Goal: Transaction & Acquisition: Purchase product/service

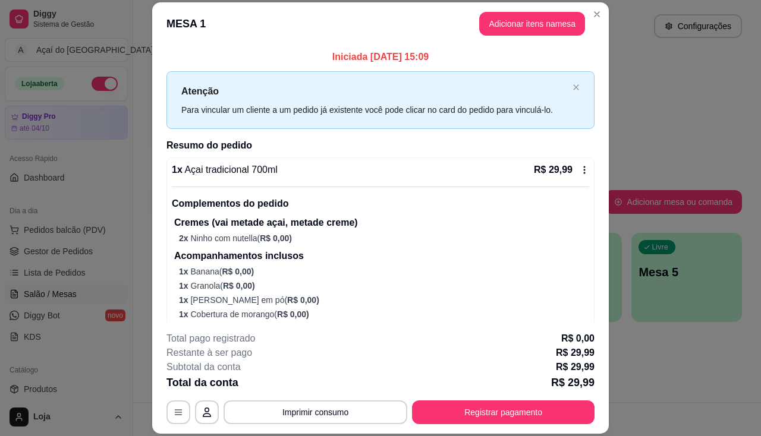
scroll to position [178, 0]
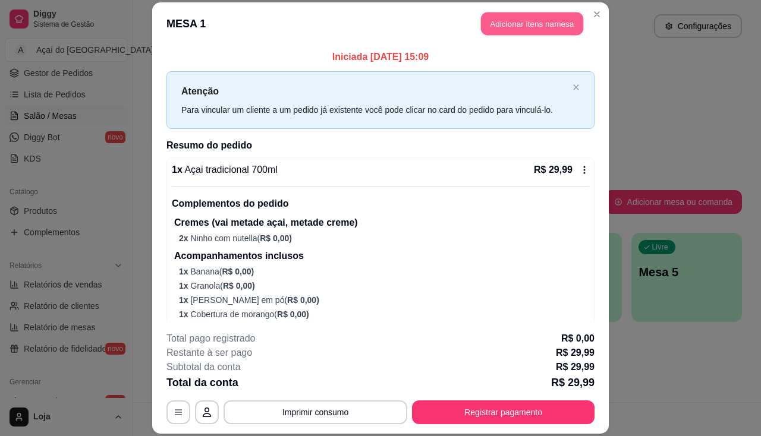
click at [532, 24] on button "Adicionar itens na mesa" at bounding box center [532, 23] width 102 height 23
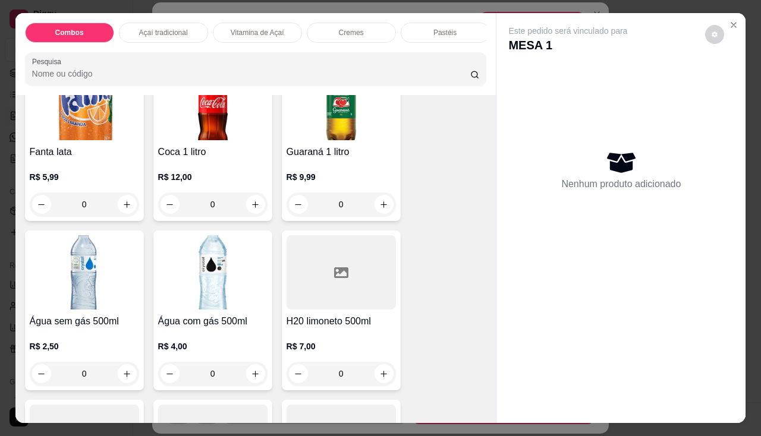
scroll to position [3328, 0]
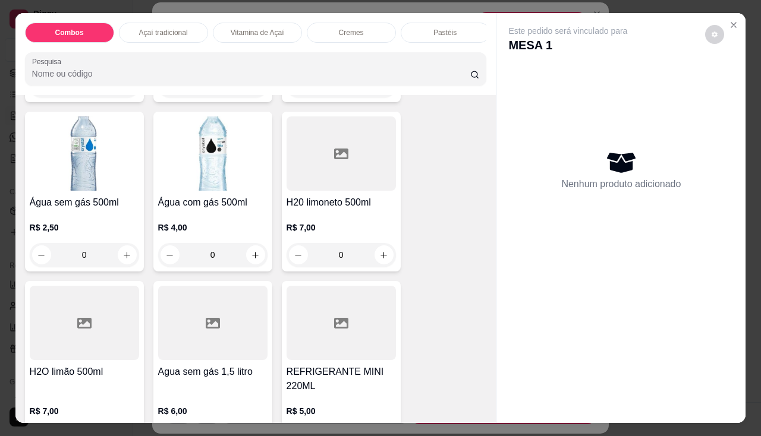
click at [38, 214] on div "R$ 2,50 0" at bounding box center [84, 238] width 109 height 57
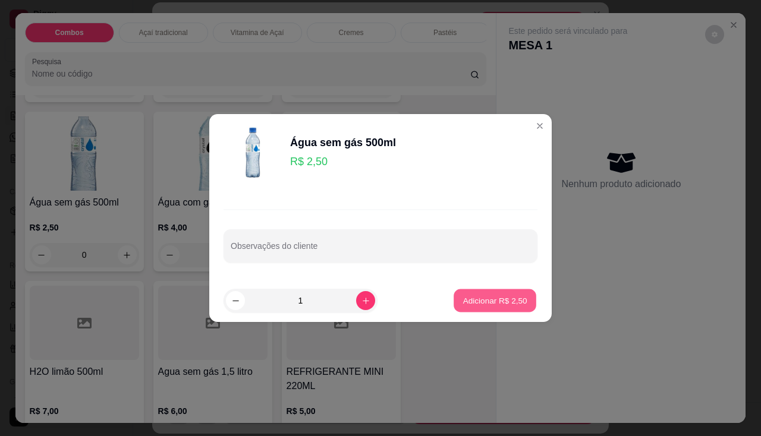
click at [480, 302] on p "Adicionar R$ 2,50" at bounding box center [494, 300] width 64 height 11
type input "1"
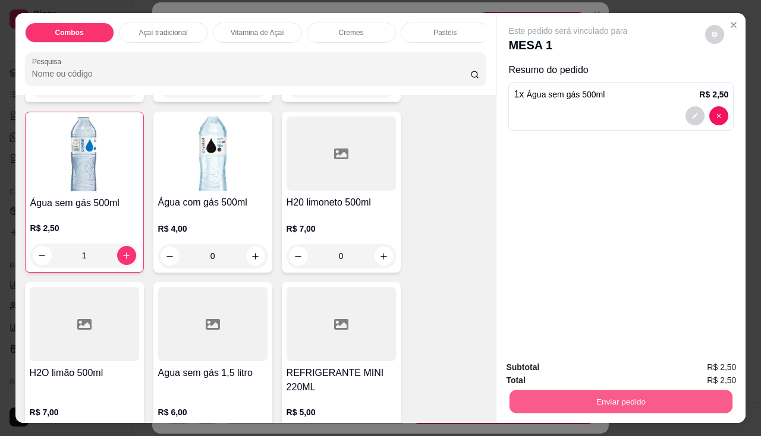
click at [535, 390] on button "Enviar pedido" at bounding box center [620, 401] width 223 height 23
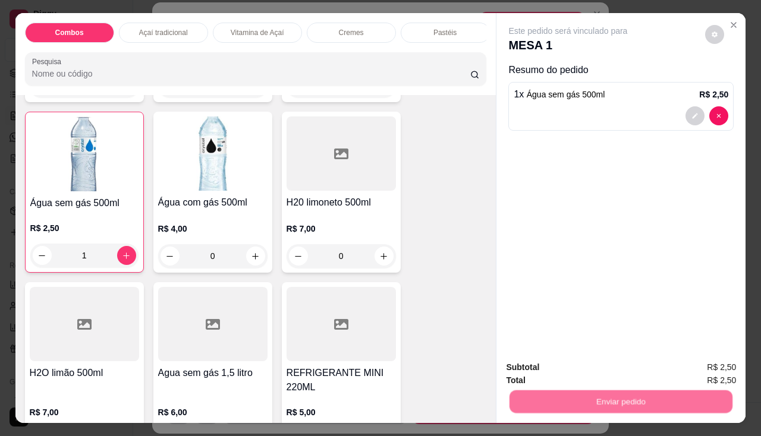
click at [540, 367] on button "Não registrar e enviar pedido" at bounding box center [582, 368] width 124 height 23
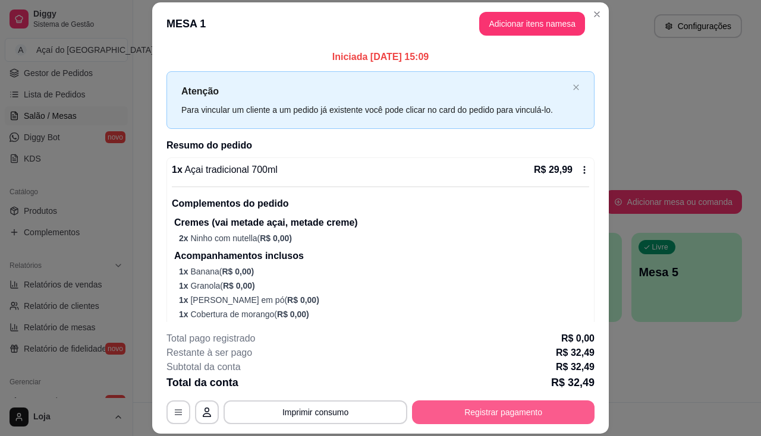
click at [512, 401] on button "Registrar pagamento" at bounding box center [503, 413] width 182 height 24
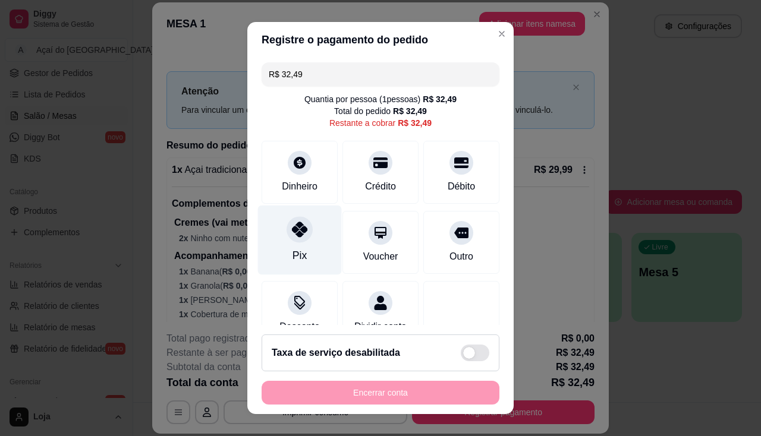
drag, startPoint x: 297, startPoint y: 234, endPoint x: 310, endPoint y: 254, distance: 24.1
click at [299, 235] on icon at bounding box center [299, 229] width 15 height 15
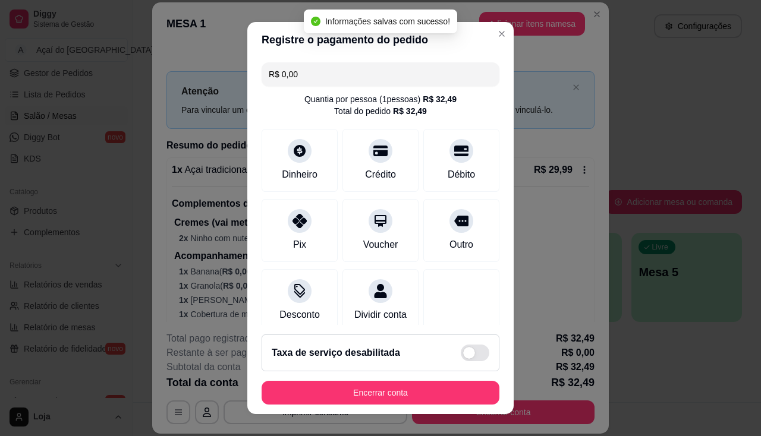
type input "R$ 0,00"
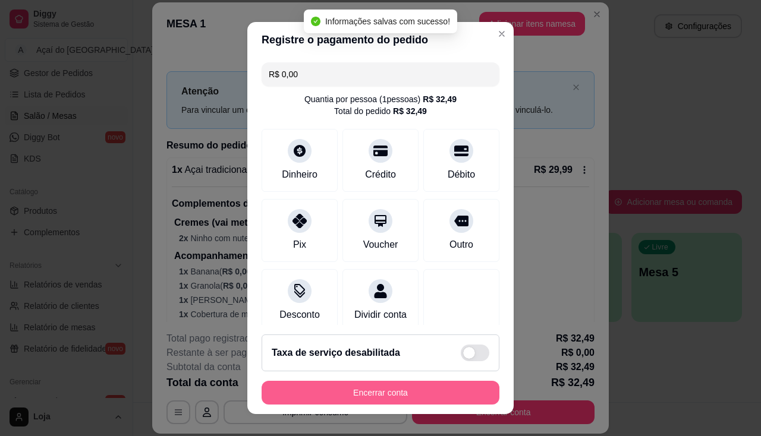
click at [396, 400] on button "Encerrar conta" at bounding box center [380, 393] width 238 height 24
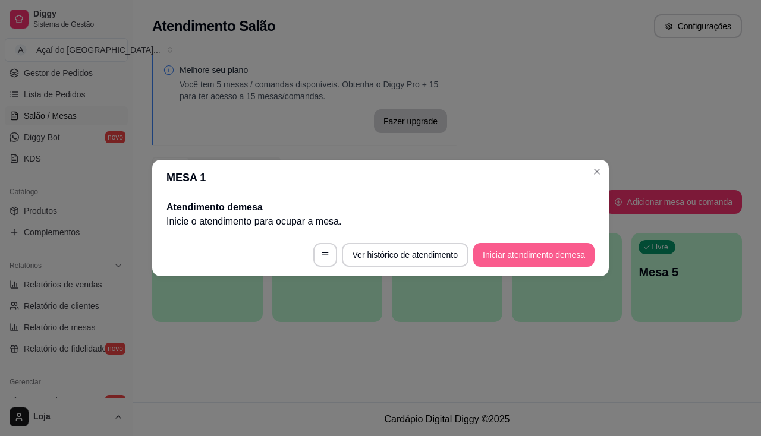
click at [497, 245] on button "Iniciar atendimento de mesa" at bounding box center [533, 255] width 121 height 24
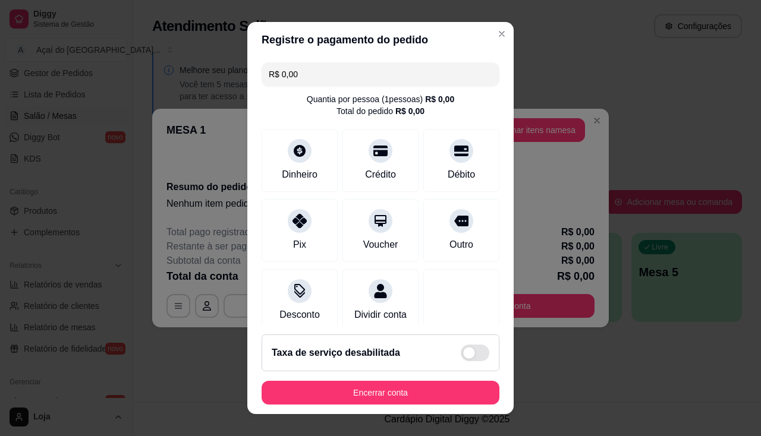
click at [407, 380] on footer "Taxa de serviço desabilitada Encerrar conta" at bounding box center [380, 369] width 266 height 89
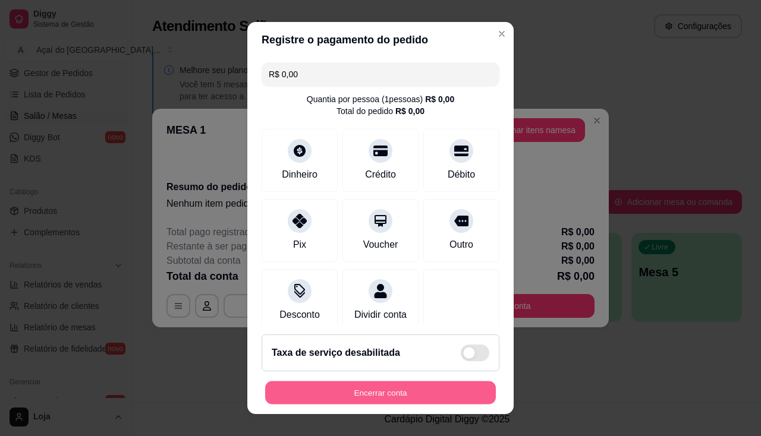
click at [405, 402] on button "Encerrar conta" at bounding box center [380, 393] width 231 height 23
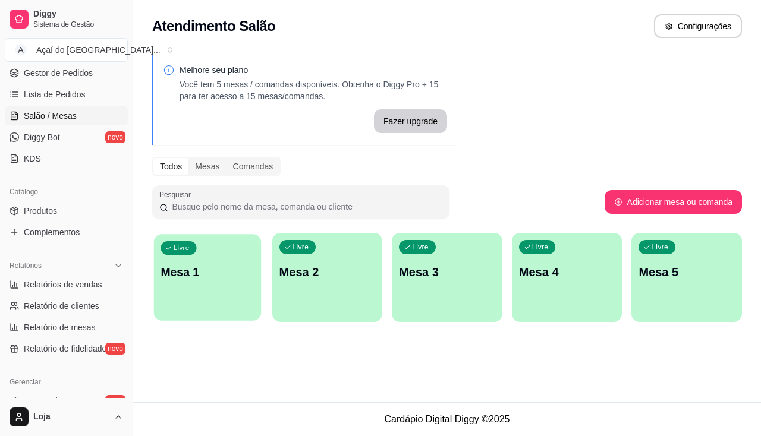
click at [176, 300] on div "Livre Mesa 1" at bounding box center [207, 270] width 107 height 73
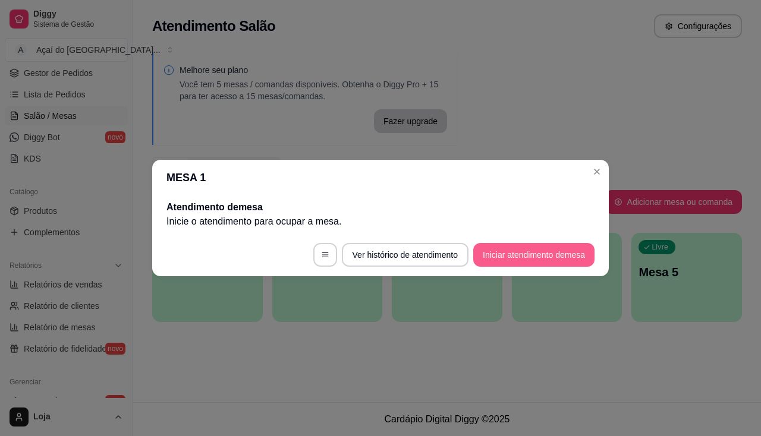
click at [490, 254] on button "Iniciar atendimento de mesa" at bounding box center [533, 255] width 121 height 24
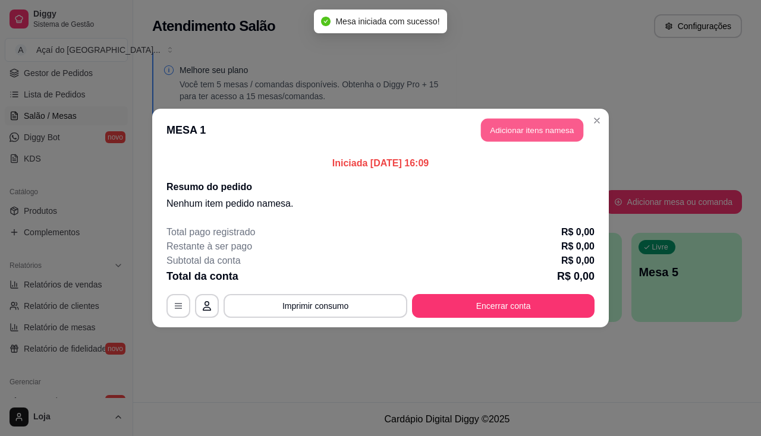
click at [504, 124] on button "Adicionar itens na mesa" at bounding box center [532, 130] width 102 height 23
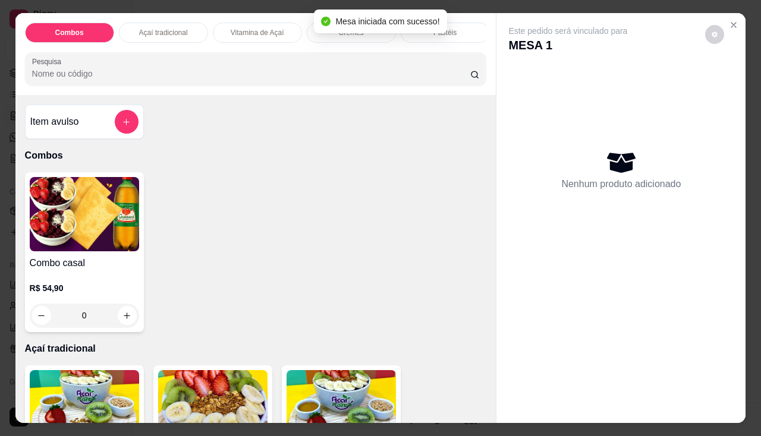
scroll to position [297, 0]
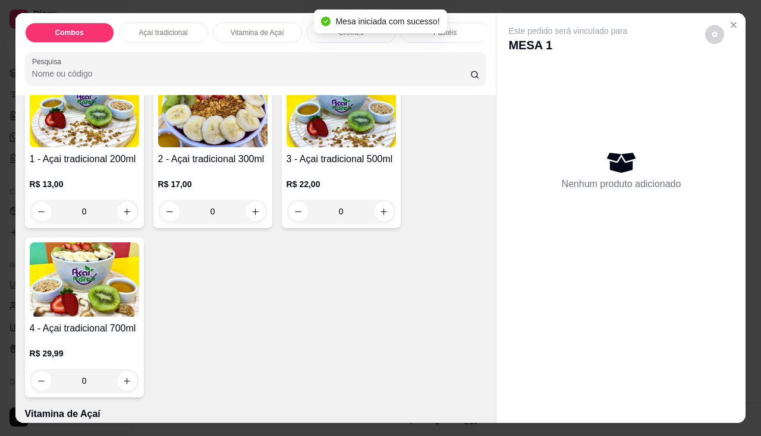
click at [318, 181] on div "R$ 22,00 0" at bounding box center [340, 194] width 109 height 57
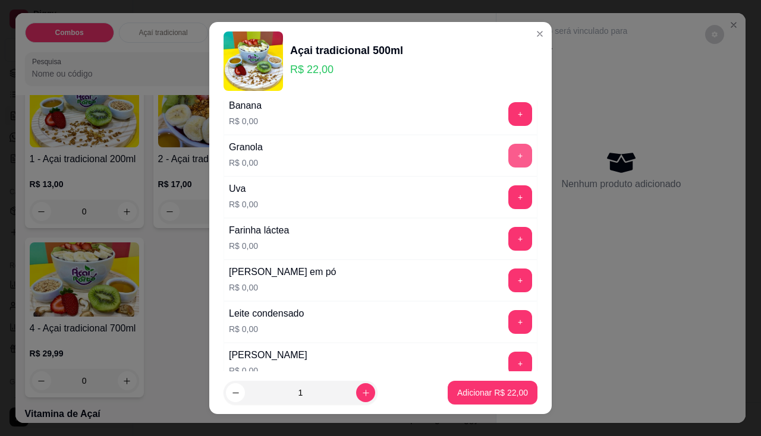
scroll to position [238, 0]
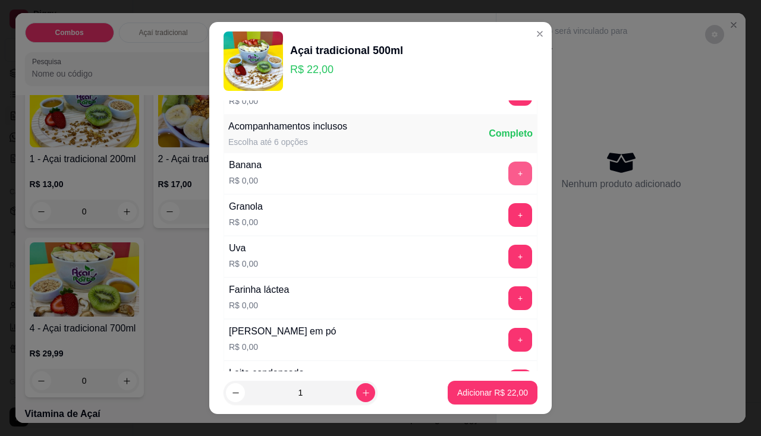
click at [508, 178] on button "+" at bounding box center [520, 174] width 24 height 24
click at [509, 222] on button "+" at bounding box center [520, 214] width 23 height 23
click at [455, 220] on button "-" at bounding box center [467, 215] width 24 height 24
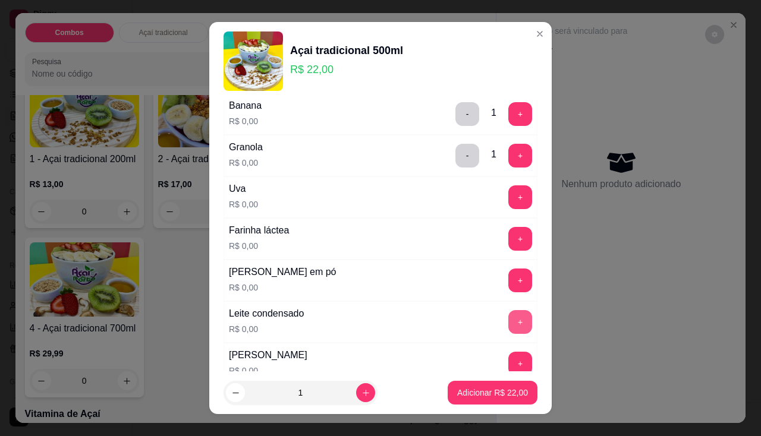
click at [508, 322] on button "+" at bounding box center [520, 322] width 24 height 24
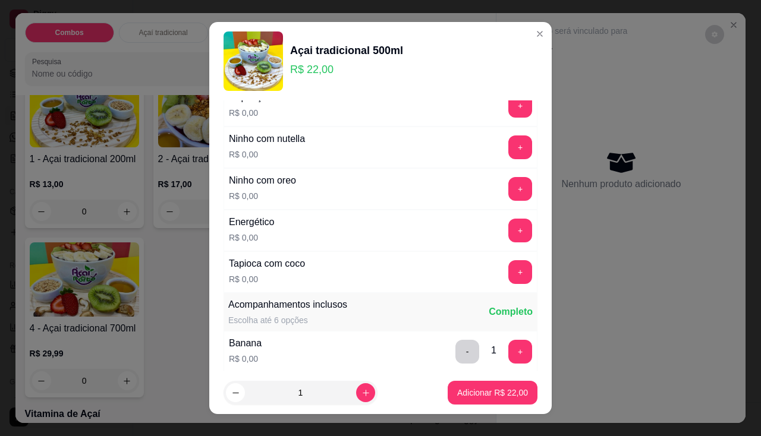
scroll to position [0, 0]
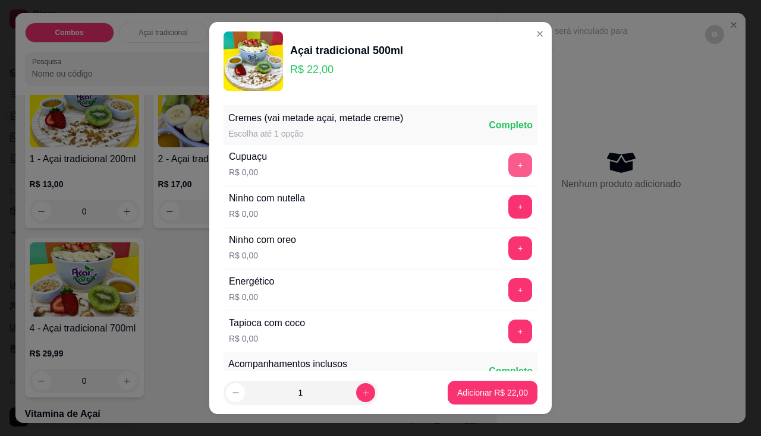
click at [508, 157] on button "+" at bounding box center [520, 165] width 24 height 24
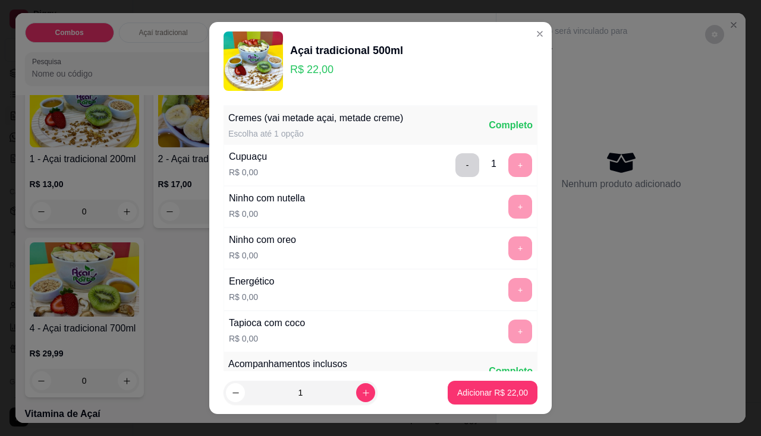
scroll to position [16, 0]
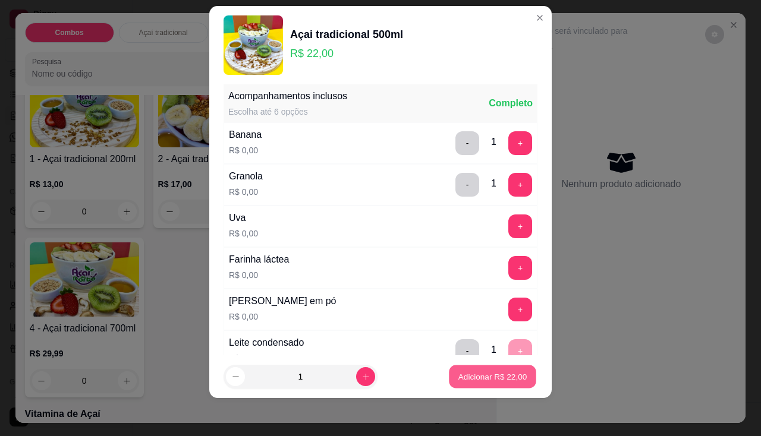
click at [462, 379] on p "Adicionar R$ 22,00" at bounding box center [492, 376] width 69 height 11
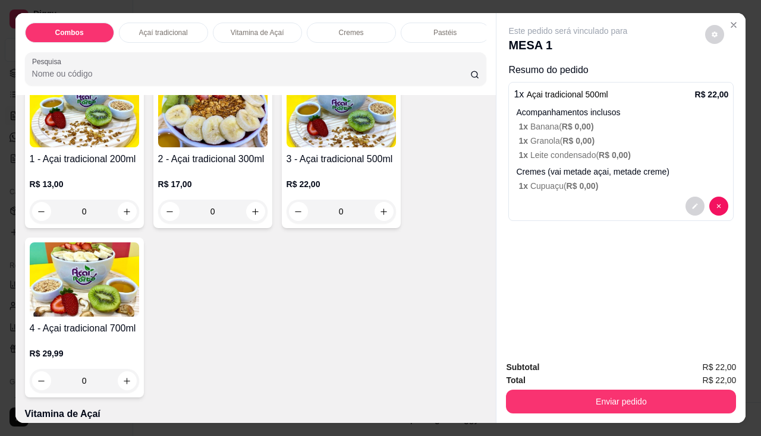
click at [343, 147] on img at bounding box center [340, 110] width 109 height 74
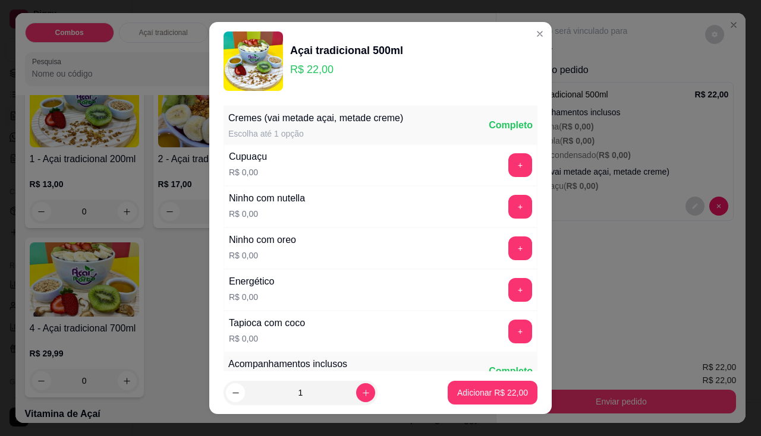
scroll to position [178, 0]
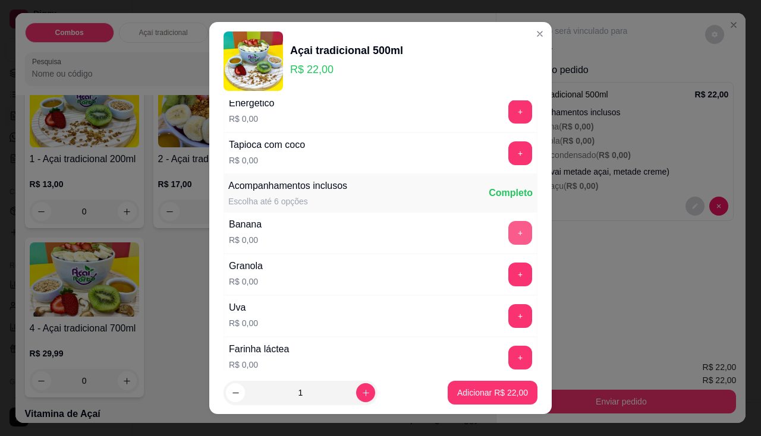
click at [508, 239] on button "+" at bounding box center [520, 233] width 24 height 24
click at [509, 280] on button "+" at bounding box center [520, 274] width 23 height 23
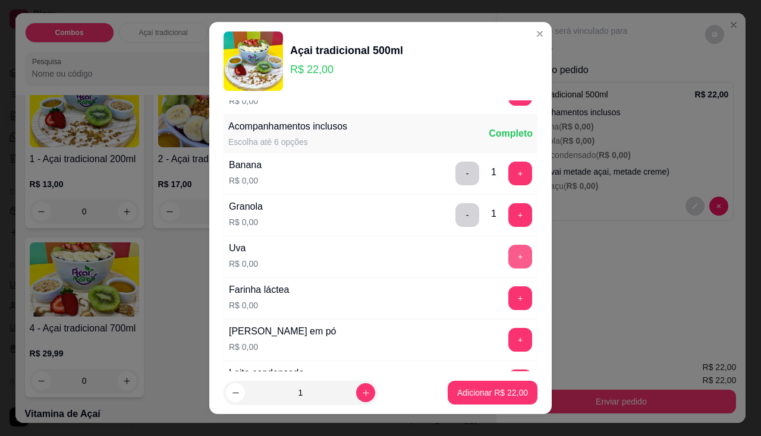
scroll to position [297, 0]
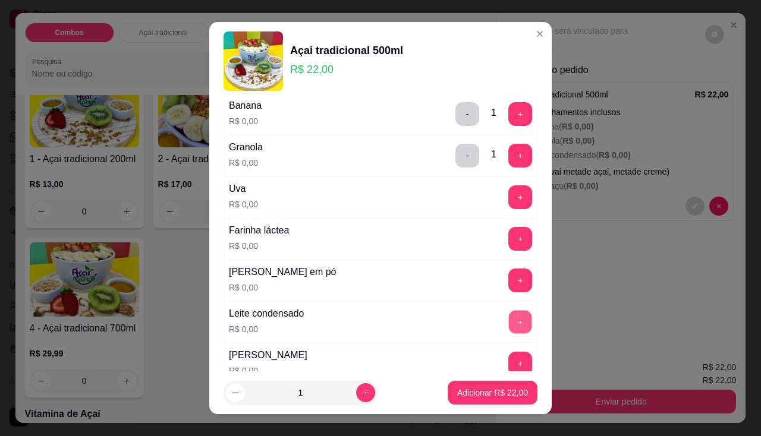
click at [509, 324] on button "+" at bounding box center [520, 321] width 23 height 23
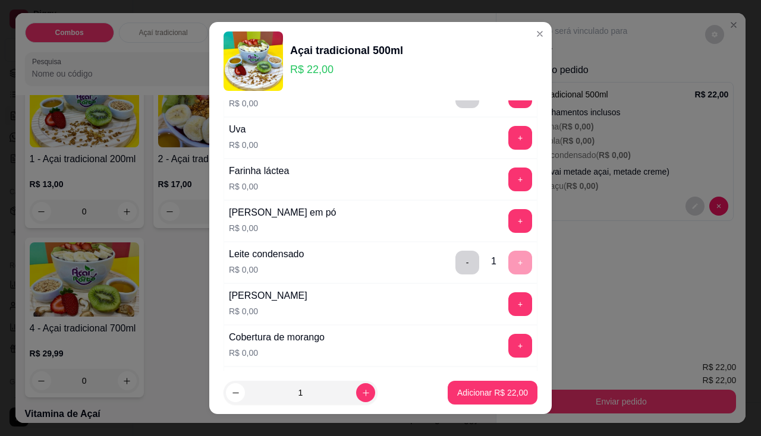
click at [508, 308] on button "+" at bounding box center [520, 304] width 24 height 24
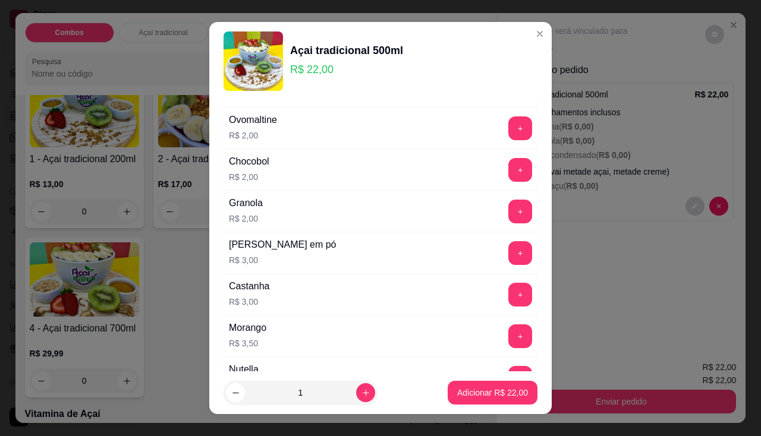
scroll to position [1189, 0]
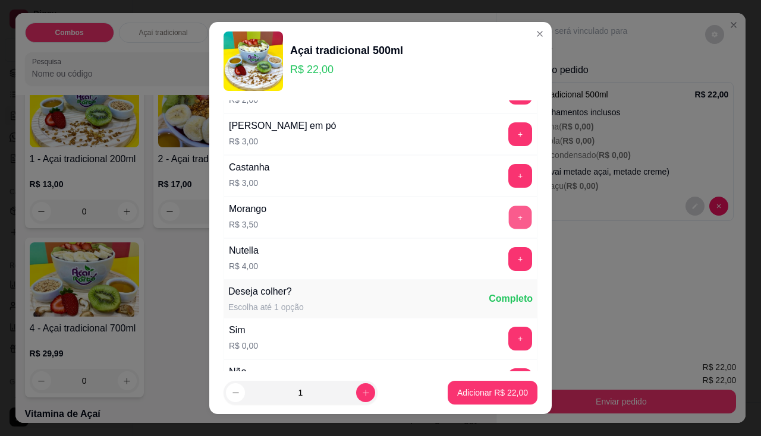
click at [509, 218] on button "+" at bounding box center [520, 217] width 23 height 23
click at [473, 388] on p "Adicionar R$ 25,50" at bounding box center [492, 393] width 71 height 12
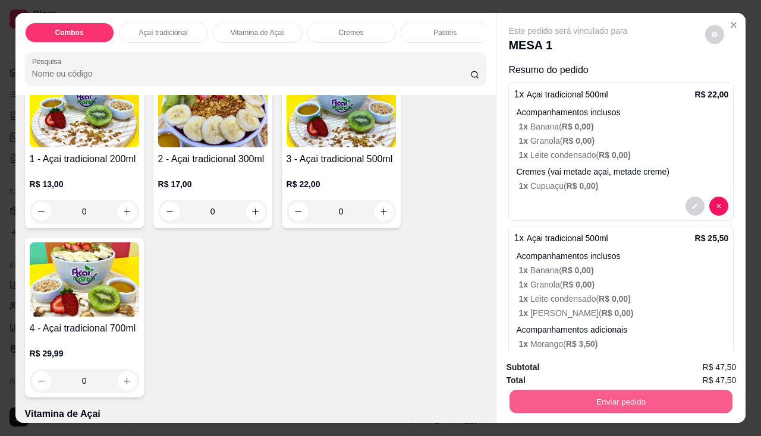
click at [529, 393] on button "Enviar pedido" at bounding box center [620, 401] width 223 height 23
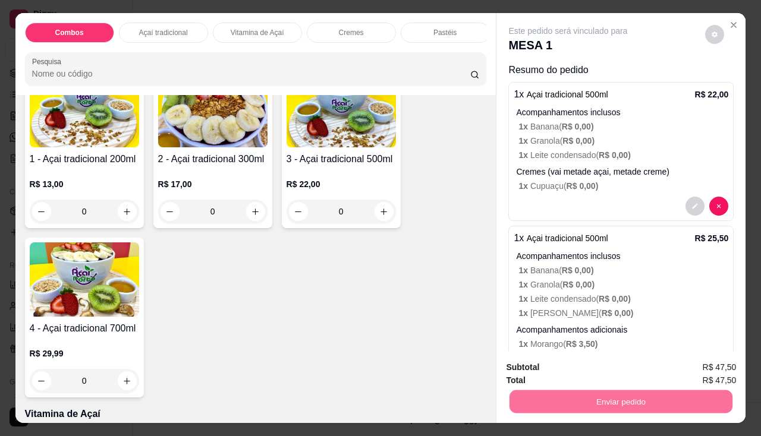
click at [533, 368] on button "Não registrar e enviar pedido" at bounding box center [582, 368] width 124 height 23
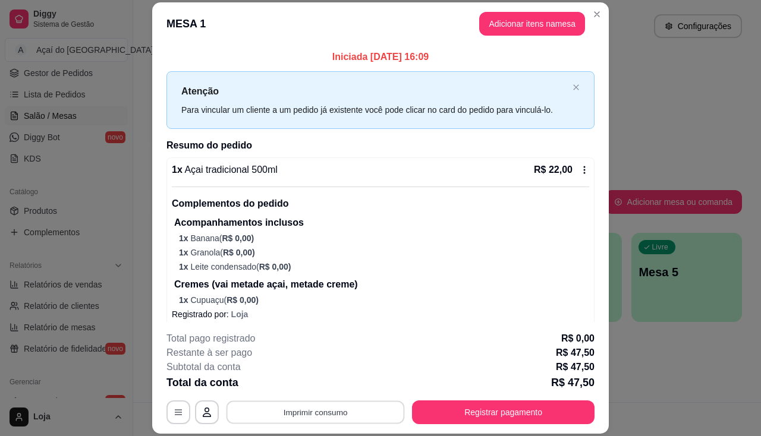
click at [327, 420] on button "Imprimir consumo" at bounding box center [315, 412] width 178 height 23
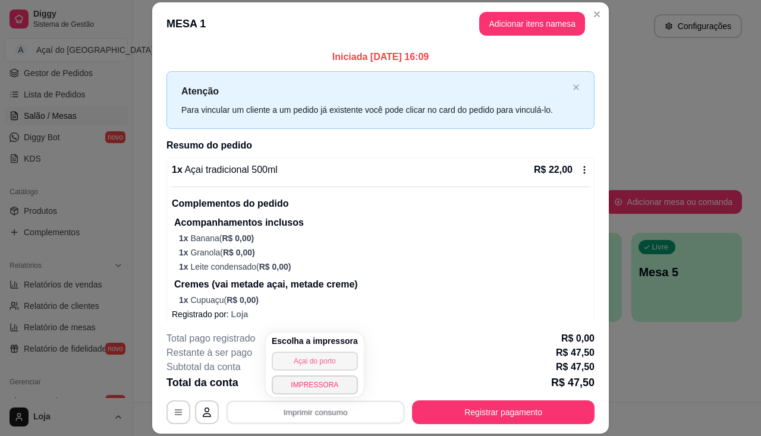
click at [316, 369] on button "Açai do porto" at bounding box center [315, 361] width 86 height 19
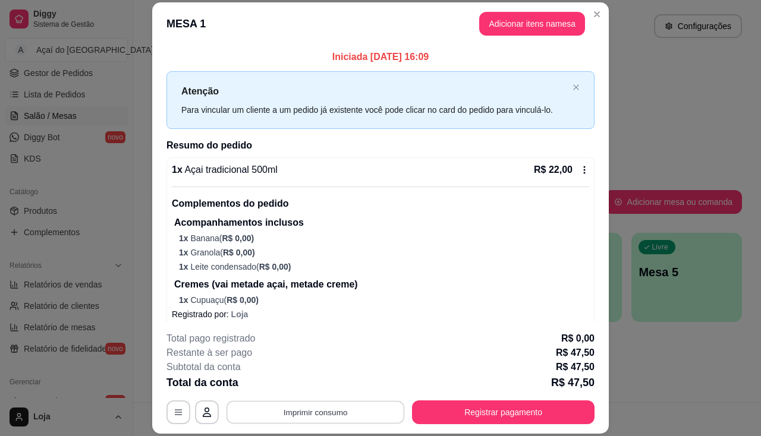
click at [317, 412] on button "Imprimir consumo" at bounding box center [315, 412] width 178 height 23
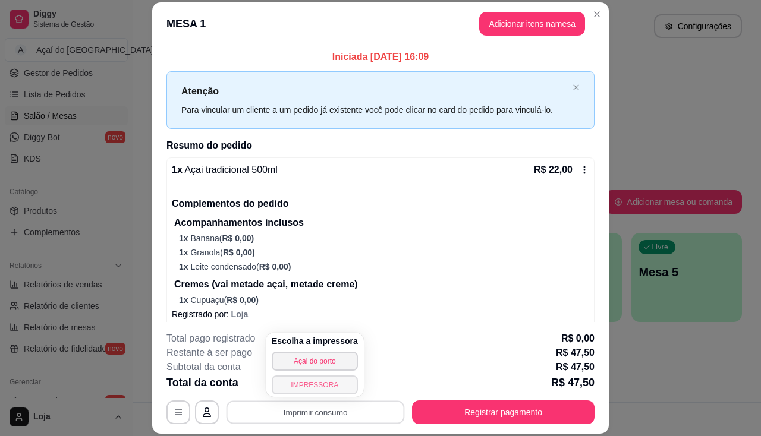
click at [314, 387] on button "IMPRESSORA" at bounding box center [315, 385] width 86 height 19
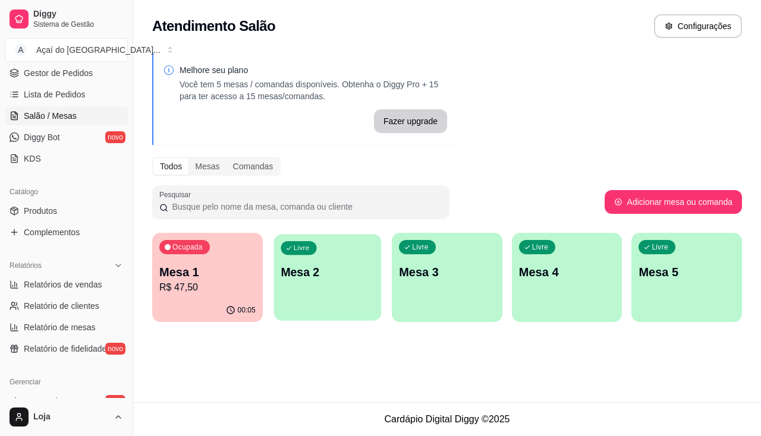
click at [329, 280] on p "Mesa 2" at bounding box center [326, 272] width 93 height 16
click at [329, 280] on body "Diggy Sistema de Gestão A Açaí do Porto ... Loja aberta Diggy Pro até 04/10 Ace…" at bounding box center [380, 218] width 761 height 436
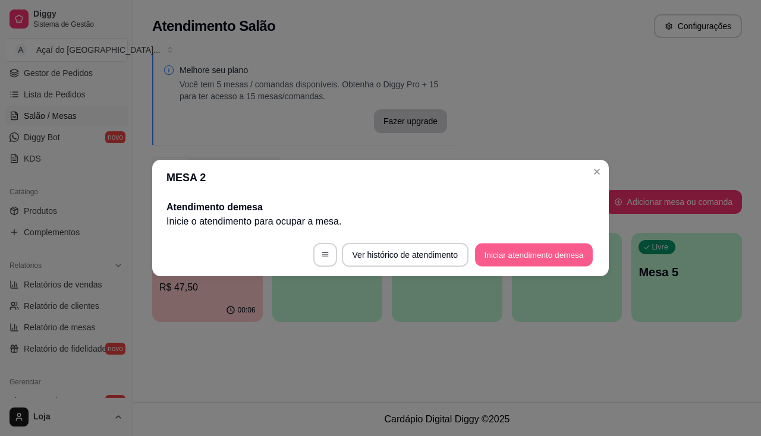
click at [560, 255] on button "Iniciar atendimento de mesa" at bounding box center [534, 255] width 118 height 23
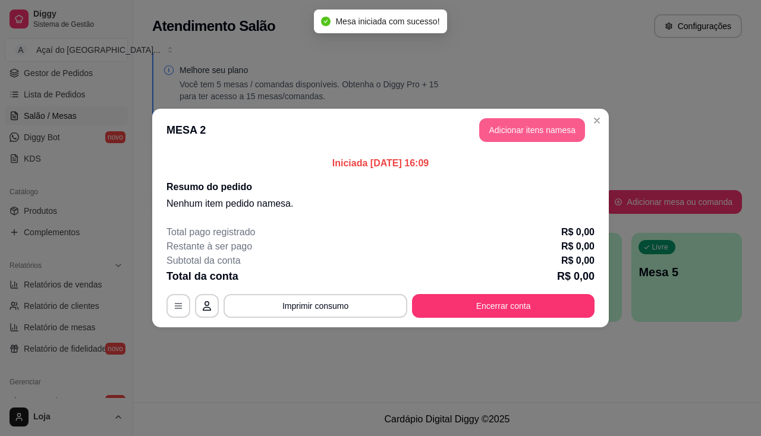
click at [531, 133] on button "Adicionar itens na mesa" at bounding box center [532, 130] width 106 height 24
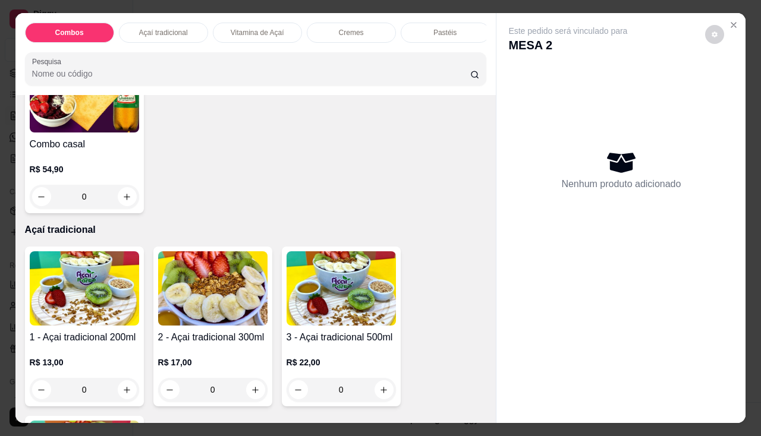
scroll to position [178, 0]
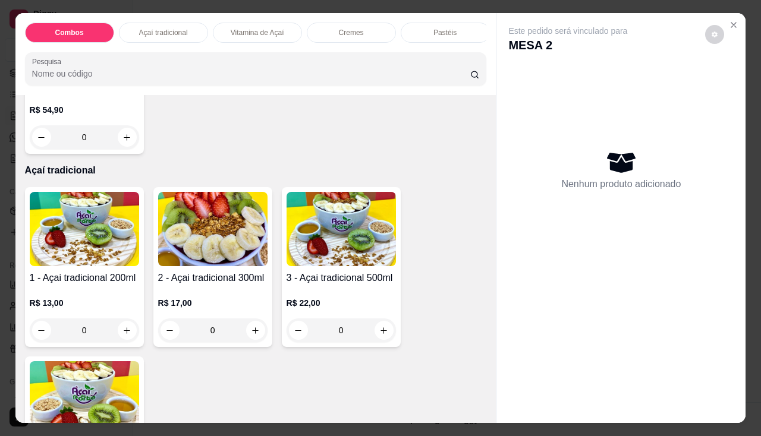
click at [118, 335] on div "0" at bounding box center [84, 331] width 109 height 24
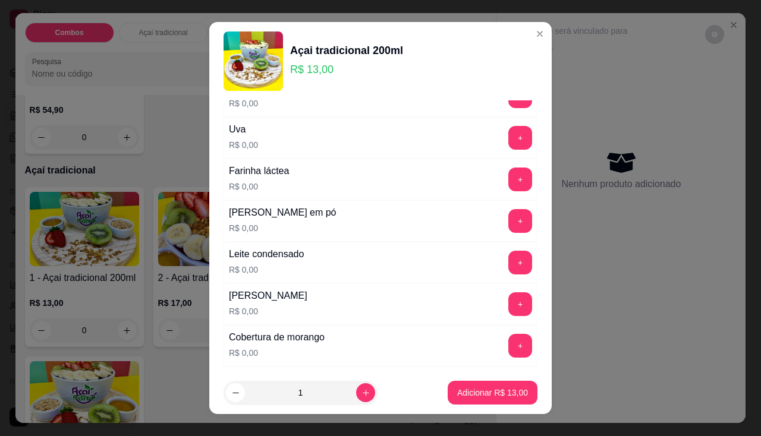
scroll to position [16, 0]
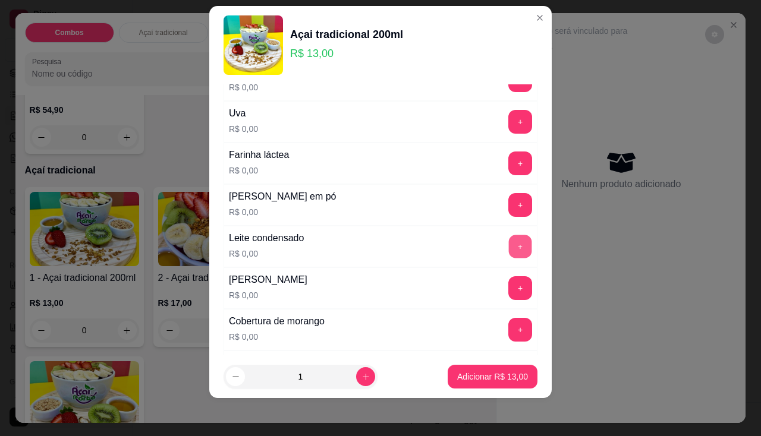
click at [503, 235] on div "+" at bounding box center [519, 247] width 33 height 24
click at [521, 243] on div "Cremes (vai metade açai, metade creme) Escolha até 0 opções Completo Cupuaçu R$…" at bounding box center [380, 220] width 342 height 272
click at [509, 246] on button "+" at bounding box center [520, 246] width 23 height 23
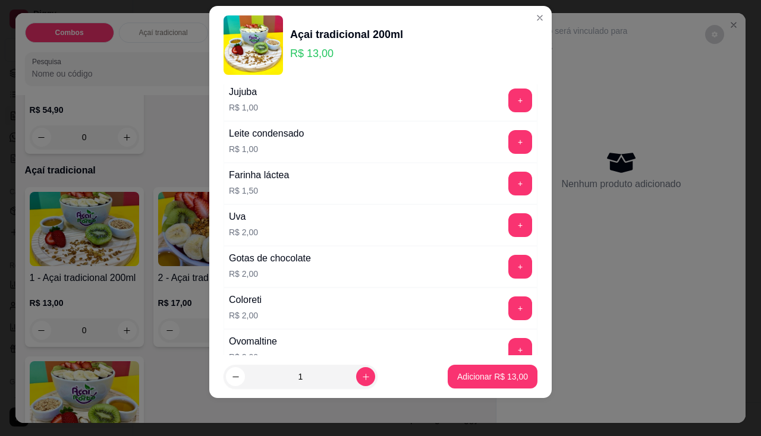
scroll to position [891, 0]
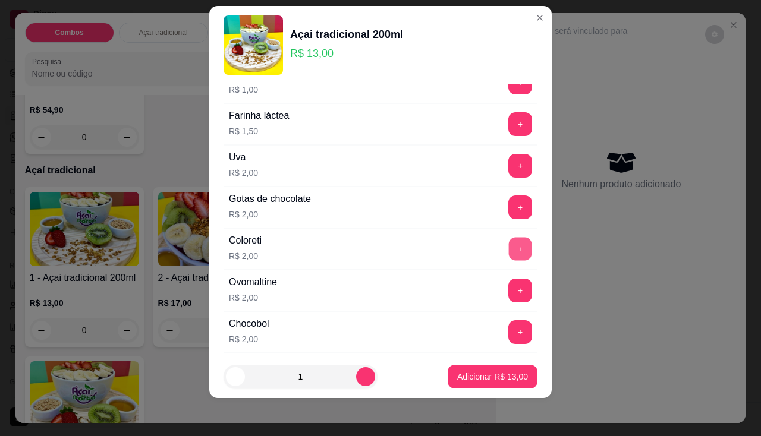
click at [509, 247] on button "+" at bounding box center [520, 248] width 23 height 23
click at [494, 388] on button "Adicionar R$ 15,00" at bounding box center [492, 377] width 90 height 24
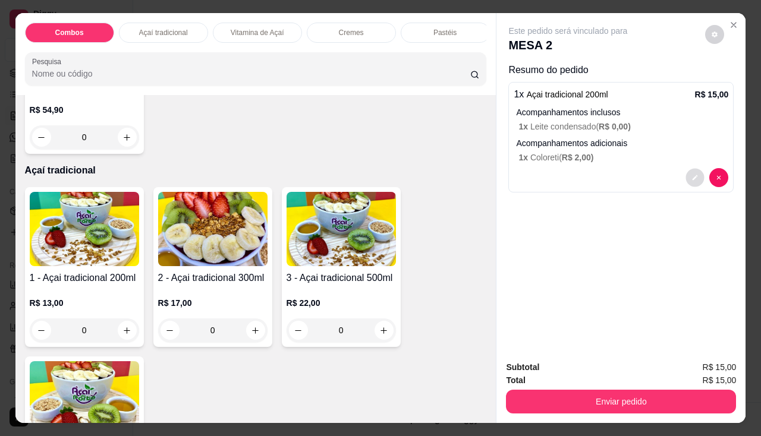
click at [696, 176] on button "decrease-product-quantity" at bounding box center [695, 178] width 18 height 18
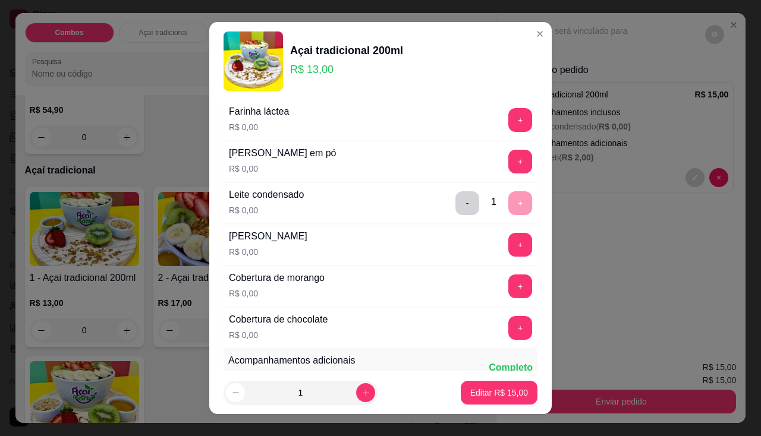
scroll to position [535, 0]
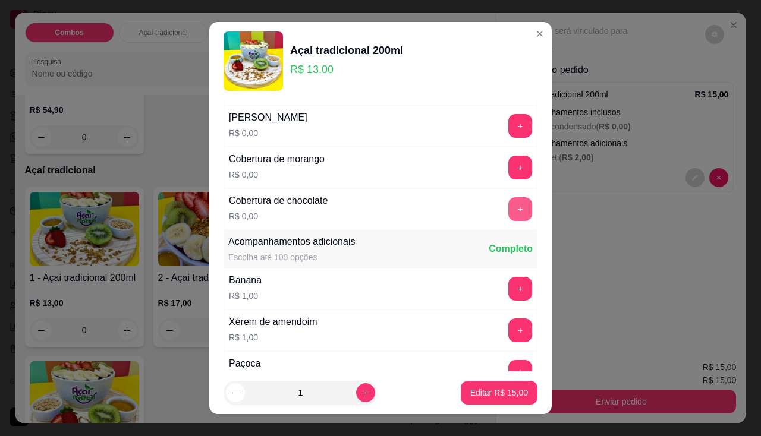
click at [508, 212] on button "+" at bounding box center [520, 209] width 24 height 24
click at [486, 398] on p "Editar R$ 15,00" at bounding box center [499, 393] width 58 height 12
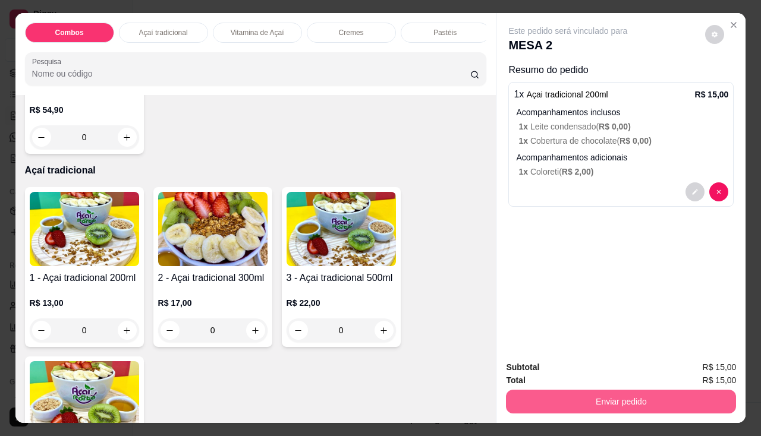
click at [660, 396] on button "Enviar pedido" at bounding box center [621, 402] width 230 height 24
click at [549, 400] on button "Enviar pedido" at bounding box center [620, 401] width 223 height 23
click at [541, 394] on button "Enviar pedido" at bounding box center [620, 401] width 223 height 23
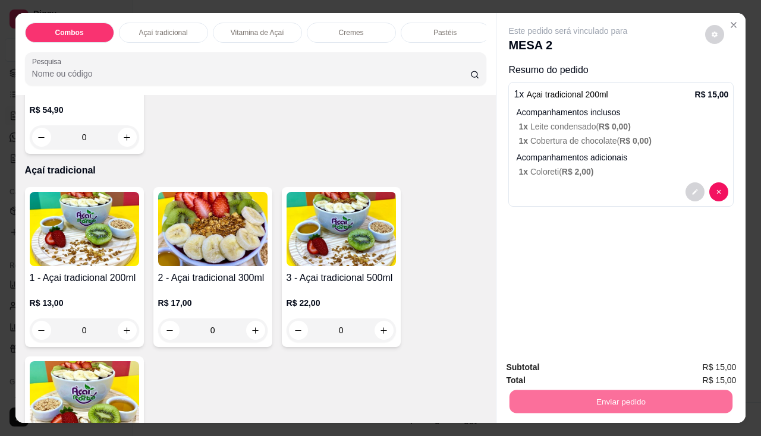
click at [559, 364] on button "Não registrar e enviar pedido" at bounding box center [582, 368] width 120 height 22
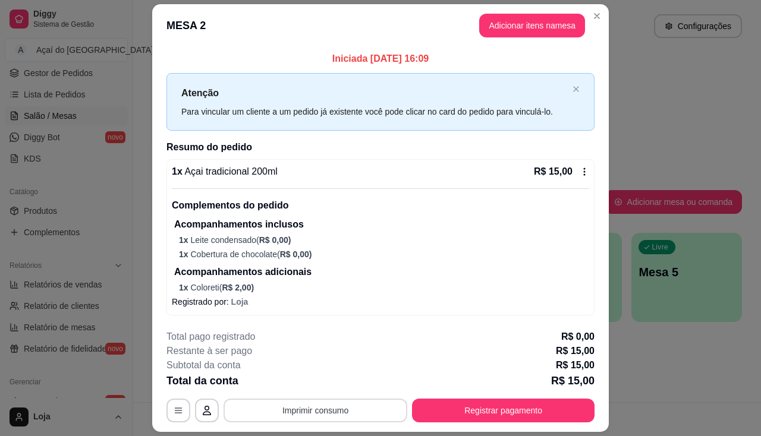
click at [266, 409] on button "Imprimir consumo" at bounding box center [315, 411] width 184 height 24
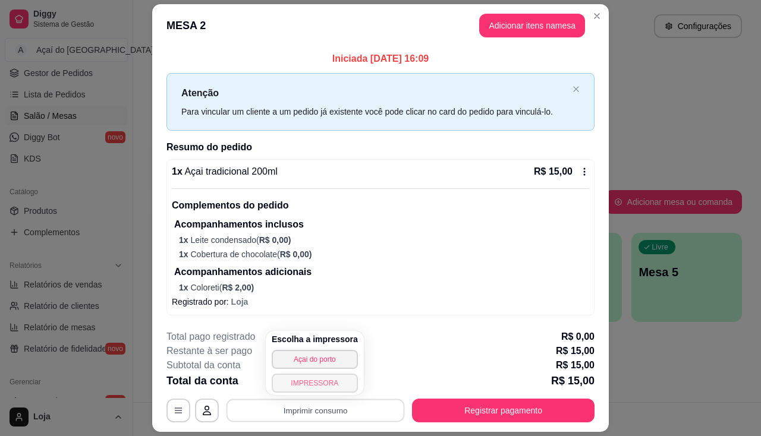
click at [329, 391] on button "IMPRESSORA" at bounding box center [315, 383] width 86 height 19
